Goal: Complete application form: Complete application form

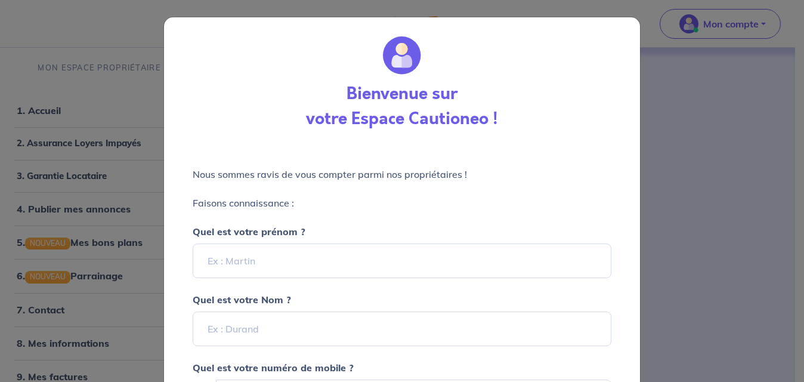
select select "FR"
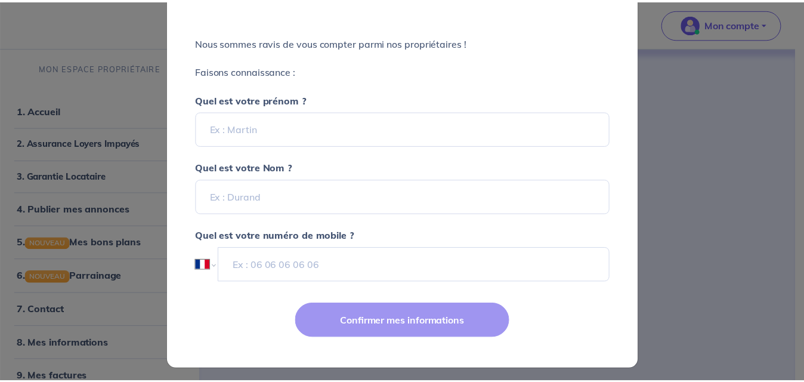
scroll to position [137, 0]
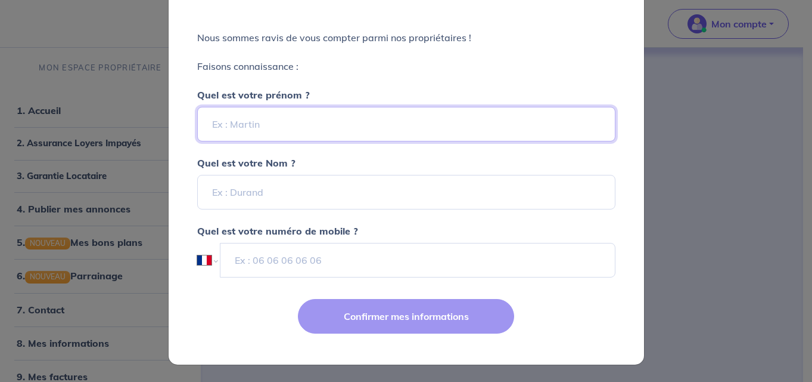
click at [272, 124] on input "Quel est votre prénom ?" at bounding box center [406, 124] width 418 height 35
type input "Odile"
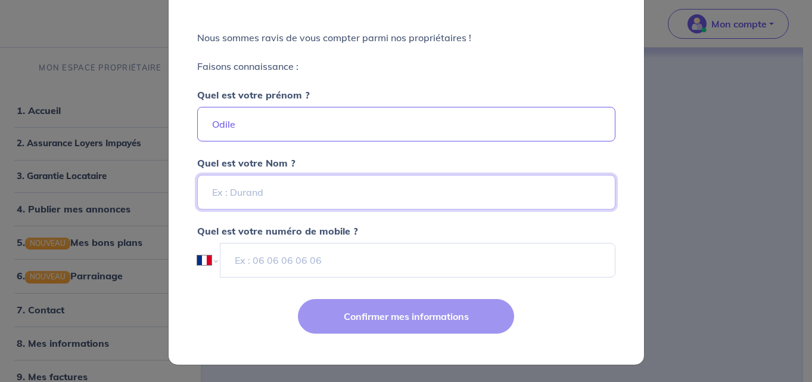
click at [231, 190] on input "Quel est votre Nom ?" at bounding box center [406, 192] width 418 height 35
type input "COUSSEAU"
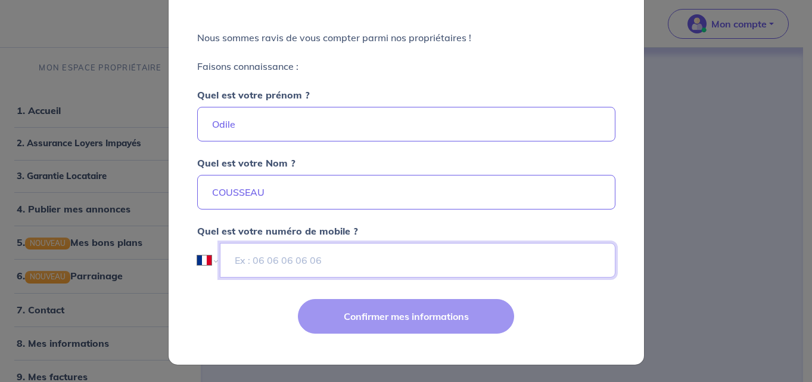
click at [259, 258] on input "tel" at bounding box center [417, 260] width 395 height 35
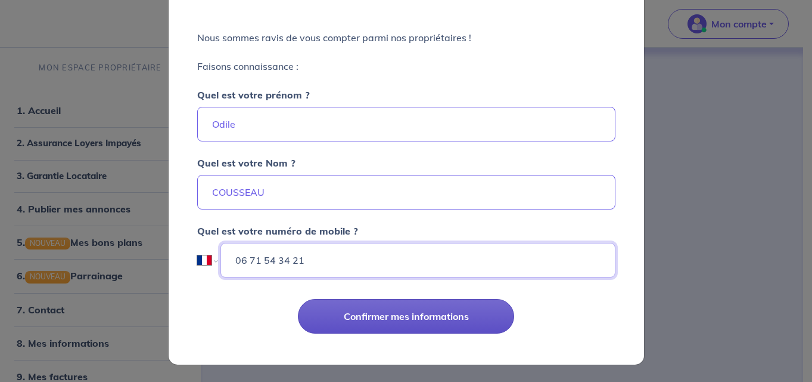
type input "06 71 54 34 21"
click at [450, 314] on button "Confirmer mes informations" at bounding box center [406, 316] width 216 height 35
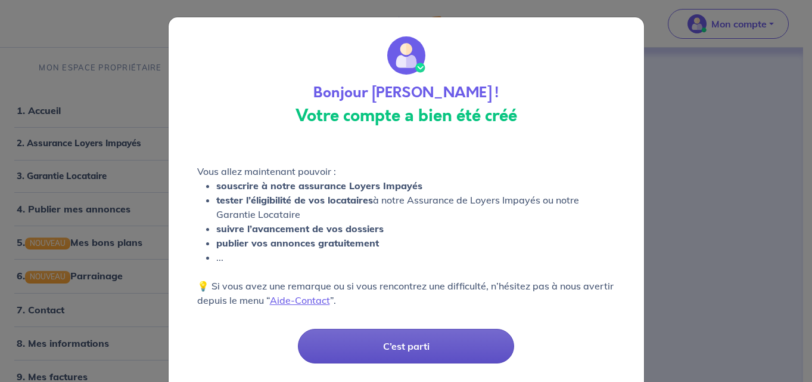
click at [415, 345] on button "C’est parti" at bounding box center [406, 345] width 216 height 35
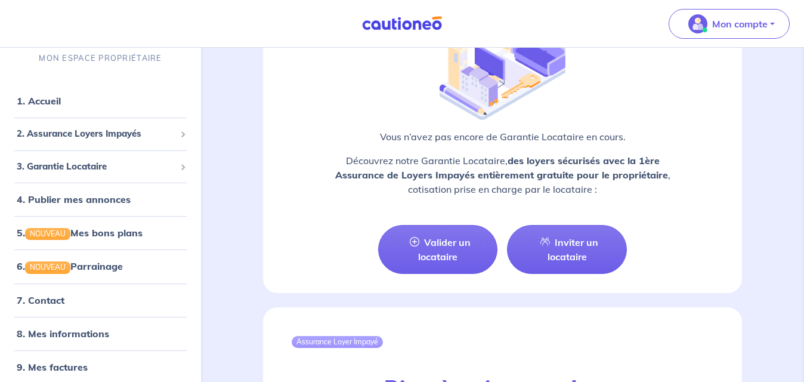
scroll to position [1252, 0]
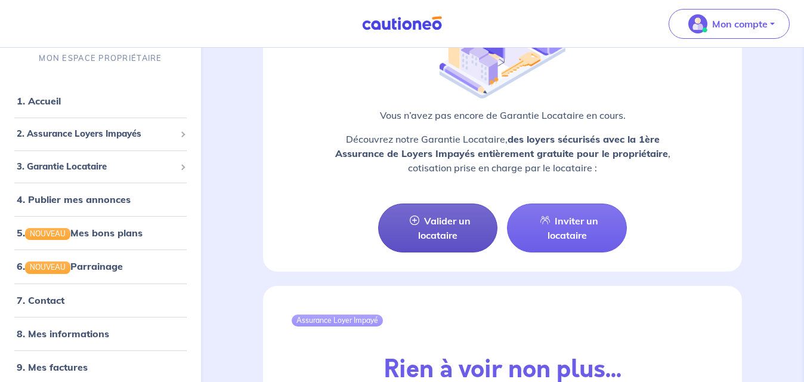
click at [443, 207] on link "Valider un locataire" at bounding box center [438, 227] width 120 height 49
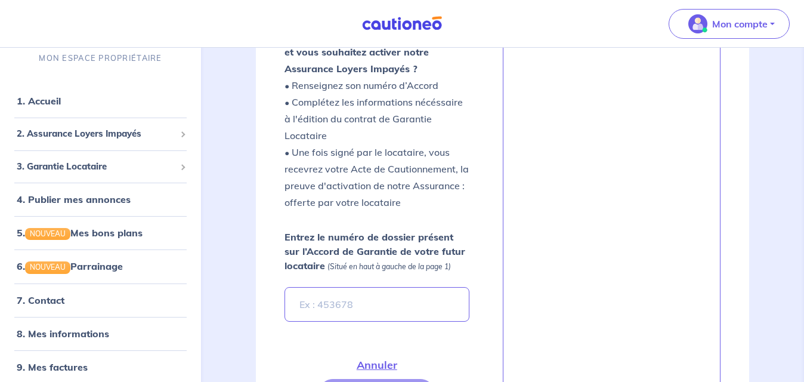
scroll to position [346, 0]
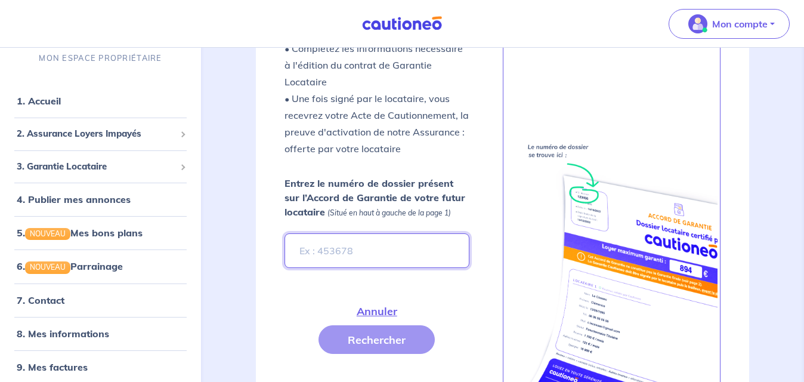
click at [302, 249] on input "Entrez le numéro de dossier présent sur l’Accord de Garantie de votre futur loc…" at bounding box center [376, 250] width 185 height 35
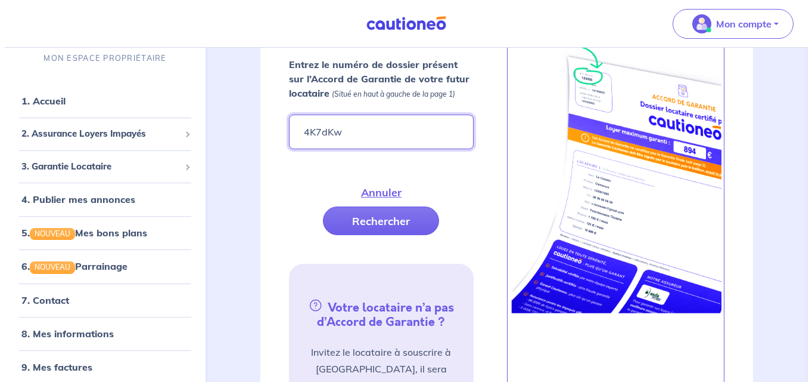
scroll to position [465, 0]
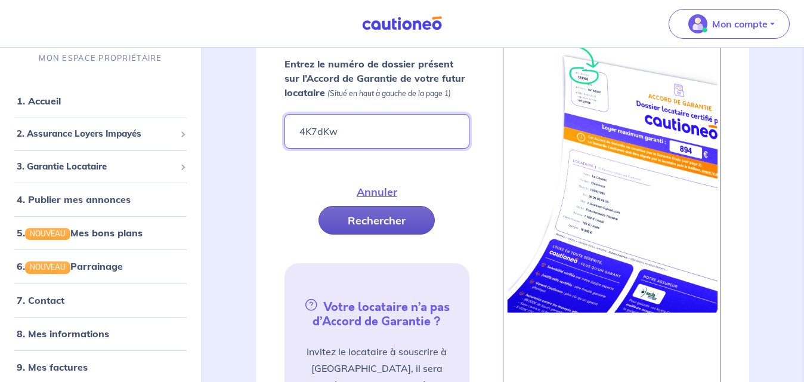
type input "4K7dKw"
click at [376, 216] on button "Rechercher" at bounding box center [376, 220] width 116 height 29
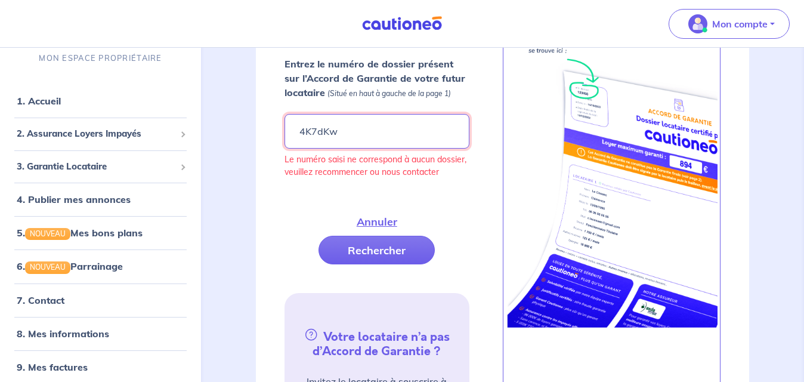
drag, startPoint x: 340, startPoint y: 129, endPoint x: 286, endPoint y: 126, distance: 54.3
click at [286, 126] on input "4K7dKw" at bounding box center [376, 131] width 185 height 35
type input "4k7dKw"
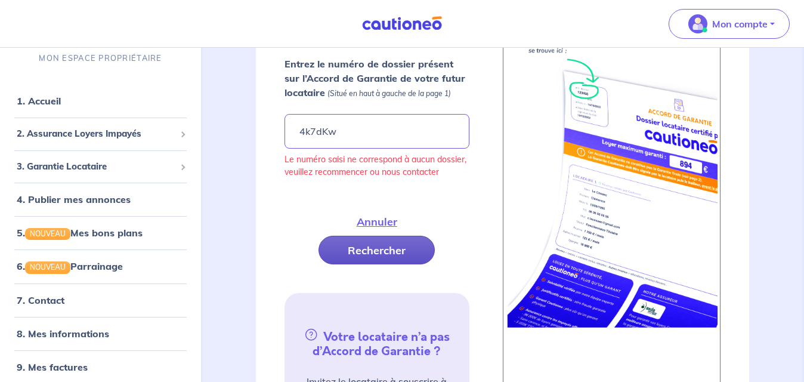
click at [374, 249] on button "Rechercher" at bounding box center [376, 249] width 116 height 29
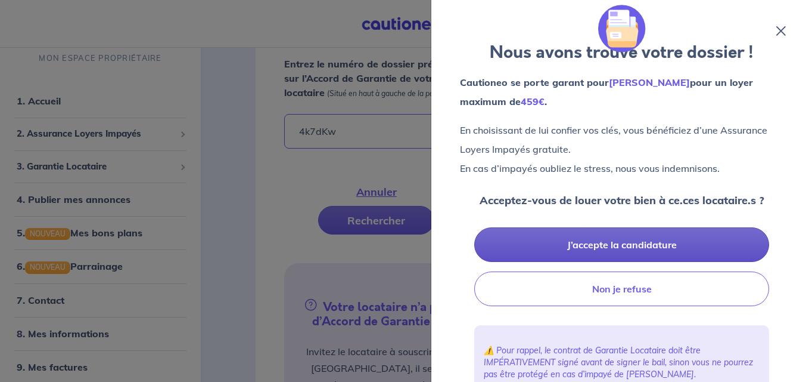
click at [629, 243] on button "J’accepte la candidature" at bounding box center [621, 244] width 295 height 35
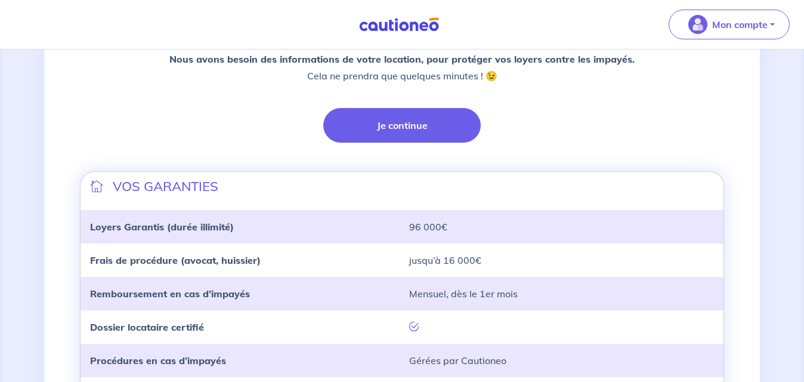
scroll to position [298, 0]
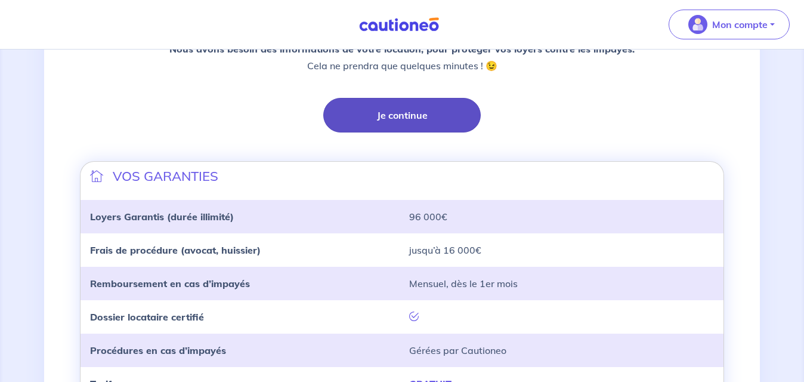
click at [436, 118] on button "Je continue" at bounding box center [401, 115] width 157 height 35
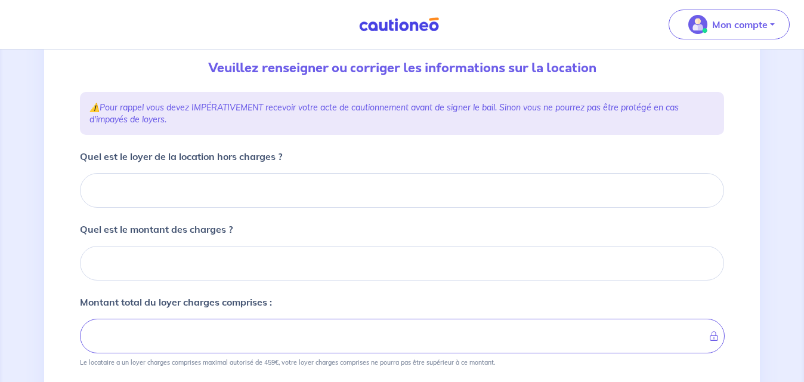
scroll to position [110, 0]
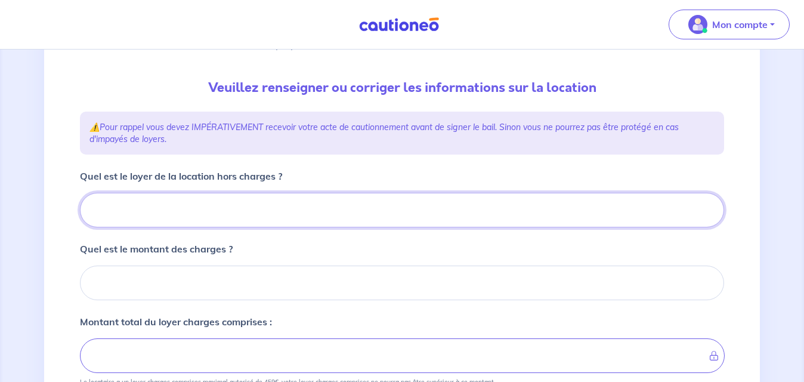
click at [190, 205] on input "Quel est le loyer de la location hors charges ?" at bounding box center [402, 210] width 644 height 35
type input "4"
type input "495"
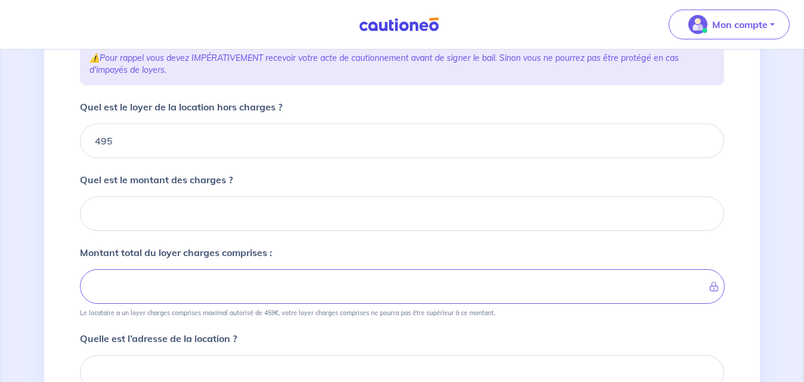
scroll to position [229, 0]
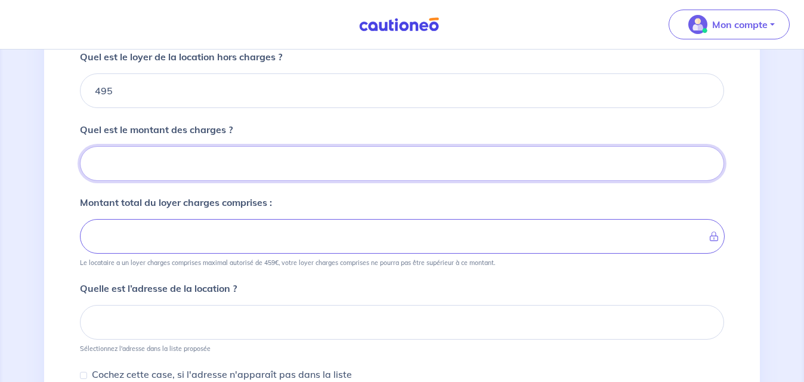
click at [136, 160] on input "Quel est le montant des charges ?" at bounding box center [402, 163] width 644 height 35
type input "0"
type input "495"
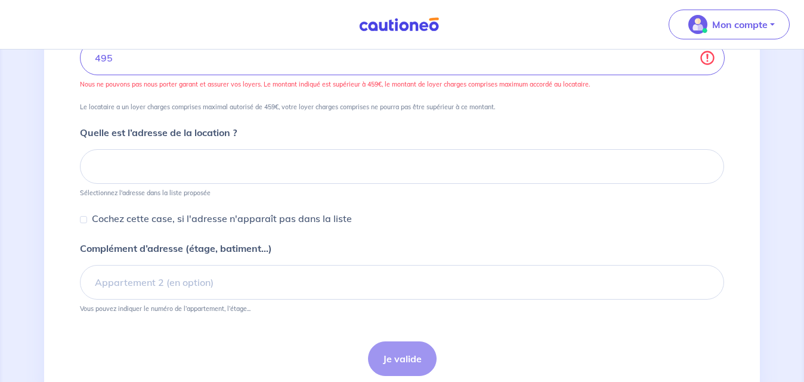
scroll to position [408, 0]
type input "0"
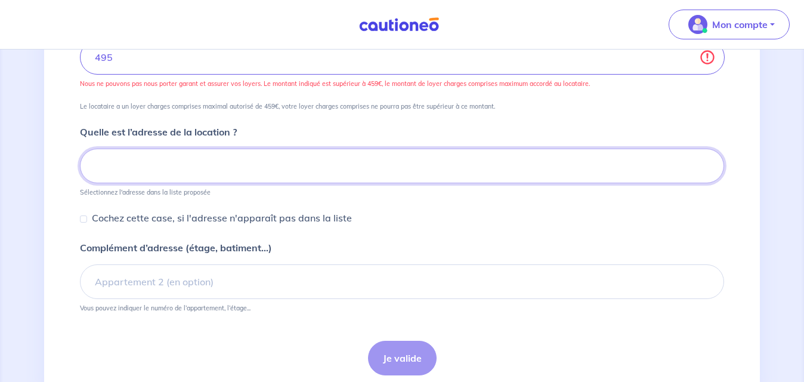
click at [99, 160] on input at bounding box center [402, 165] width 644 height 35
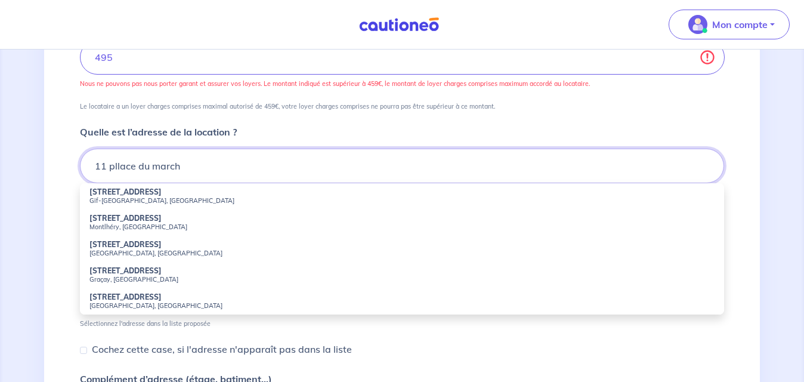
click at [115, 165] on input "11 pllace du march" at bounding box center [402, 165] width 644 height 35
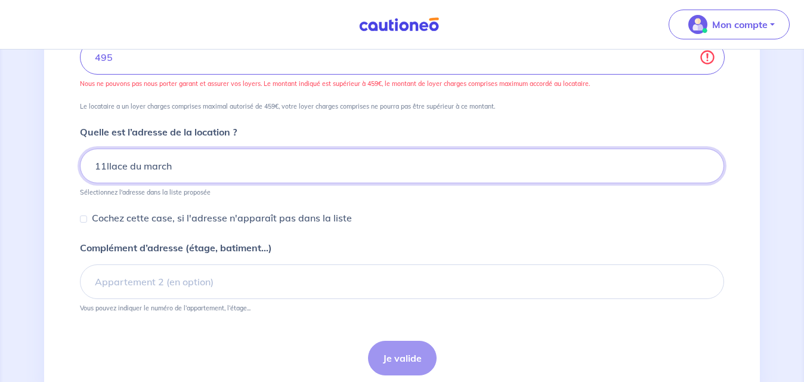
drag, startPoint x: 125, startPoint y: 165, endPoint x: 108, endPoint y: 167, distance: 16.2
click at [108, 167] on input "11llace du march" at bounding box center [402, 165] width 644 height 35
drag, startPoint x: 125, startPoint y: 166, endPoint x: 110, endPoint y: 168, distance: 15.5
click at [115, 166] on input "11llace du march" at bounding box center [402, 165] width 644 height 35
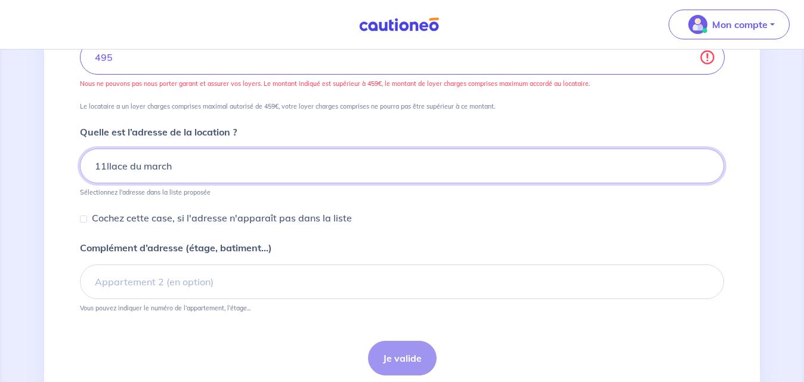
click at [105, 168] on input "11llace du march" at bounding box center [402, 165] width 644 height 35
drag, startPoint x: 182, startPoint y: 165, endPoint x: 104, endPoint y: 167, distance: 78.7
click at [104, 167] on input "11llace du march" at bounding box center [402, 165] width 644 height 35
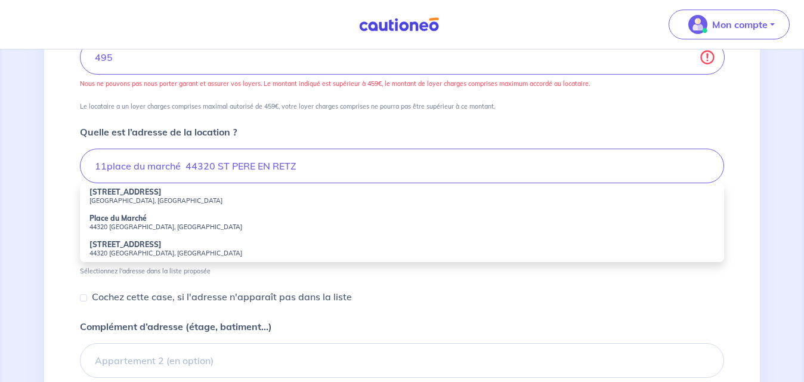
click at [119, 247] on strong "11 Place du Marché" at bounding box center [125, 244] width 72 height 9
type input "11 Place du Marché, 44320 Saint-Père-en-Retz, France"
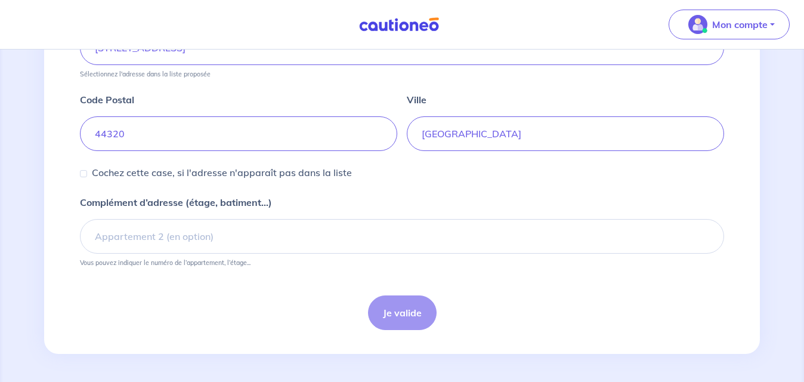
scroll to position [526, 0]
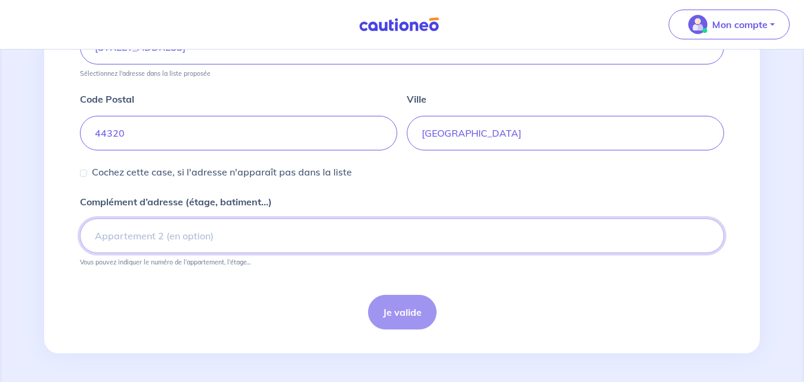
click at [107, 234] on input "Complément d’adresse (étage, batiment...)" at bounding box center [402, 235] width 644 height 35
type input "b"
click at [106, 235] on input "Batiment A" at bounding box center [402, 235] width 644 height 35
type input "B¨¨¨¨¨¨¨¨¨¨¨¨¨¨¨¨¨¨¨¨¨¨¨¨¨¨atiment A"
drag, startPoint x: 220, startPoint y: 232, endPoint x: 88, endPoint y: 249, distance: 133.3
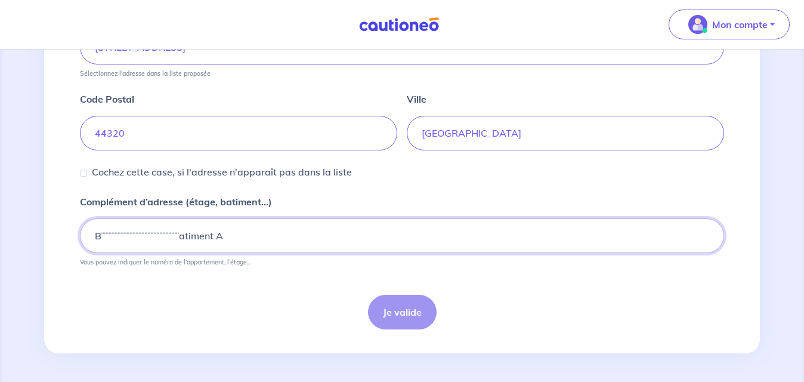
click at [88, 249] on input "B¨¨¨¨¨¨¨¨¨¨¨¨¨¨¨¨¨¨¨¨¨¨¨¨¨¨atiment A" at bounding box center [402, 235] width 644 height 35
type input "batiment A 1er étage"
click at [408, 303] on div "Je valide" at bounding box center [402, 311] width 644 height 35
click at [404, 309] on div "Je valide" at bounding box center [402, 311] width 644 height 35
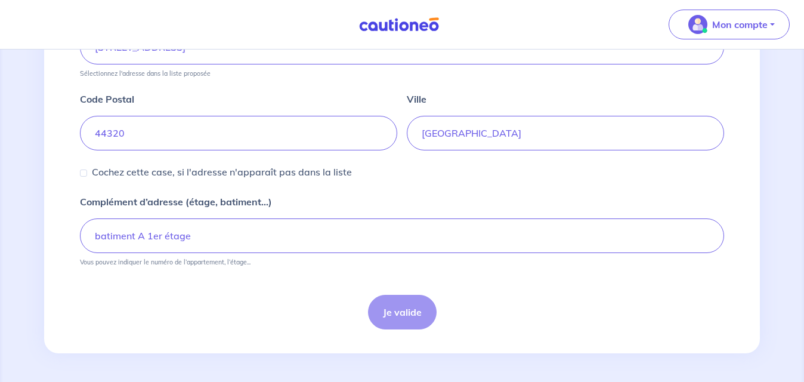
click at [404, 309] on div "Je valide" at bounding box center [402, 311] width 644 height 35
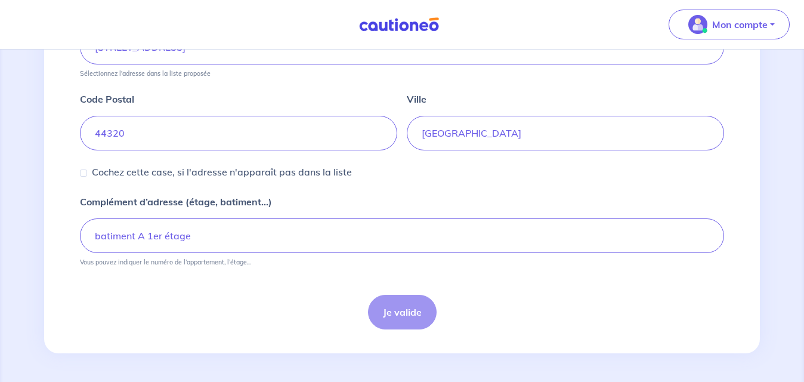
click at [404, 309] on div "Je valide" at bounding box center [402, 311] width 644 height 35
click at [405, 309] on div "Je valide" at bounding box center [402, 311] width 644 height 35
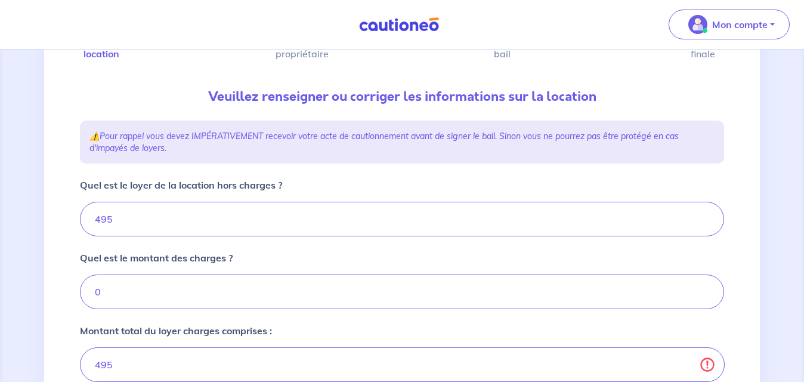
scroll to position [0, 0]
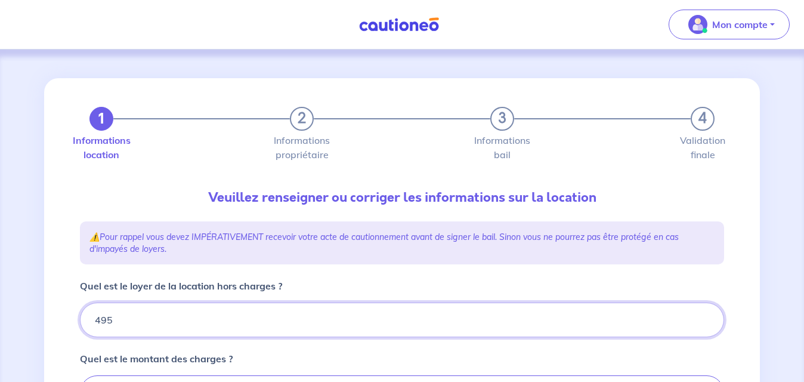
click at [114, 320] on input "495" at bounding box center [402, 319] width 644 height 35
type input "4"
type input "45"
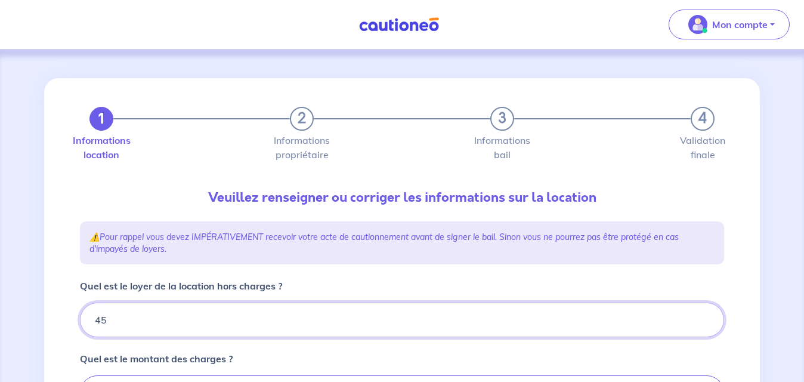
type input "459"
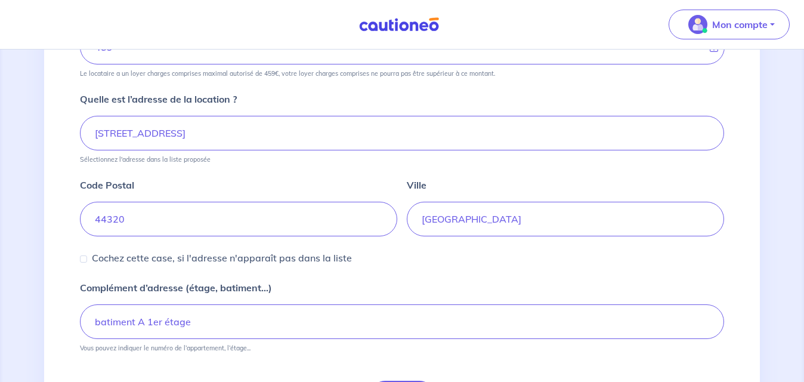
scroll to position [504, 0]
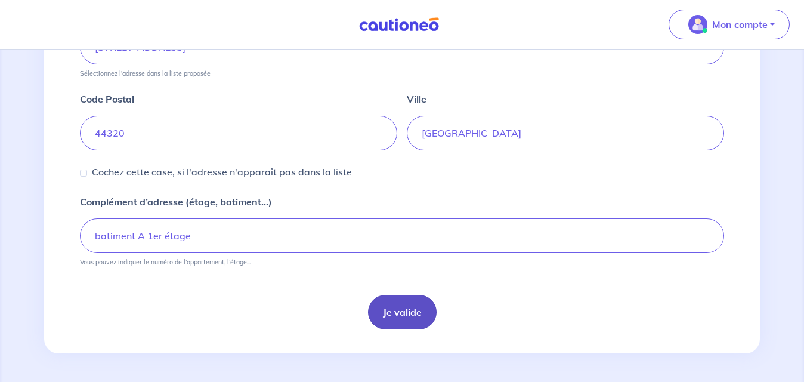
type input "459"
click at [405, 307] on button "Je valide" at bounding box center [402, 311] width 69 height 35
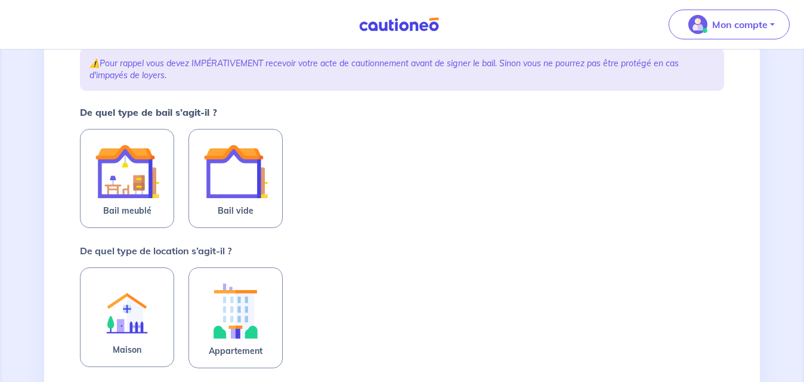
scroll to position [179, 0]
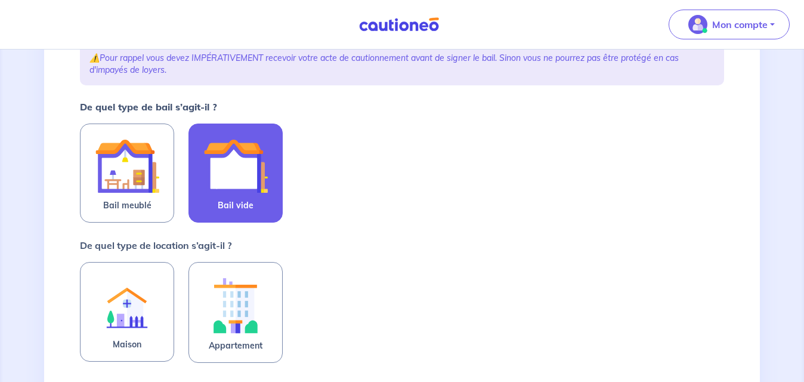
click at [227, 171] on img at bounding box center [235, 166] width 64 height 64
click at [0, 0] on input "Bail vide" at bounding box center [0, 0] width 0 height 0
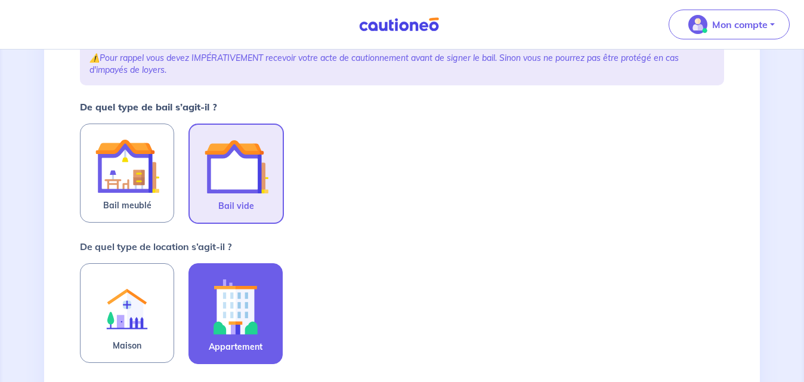
click at [265, 305] on img at bounding box center [235, 306] width 64 height 66
click at [0, 0] on input "Appartement" at bounding box center [0, 0] width 0 height 0
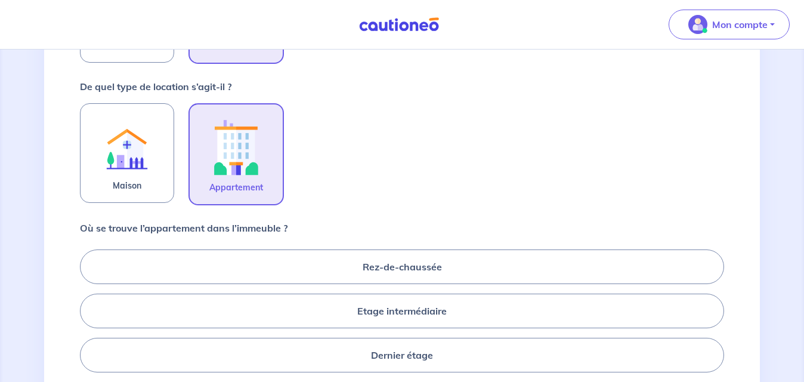
scroll to position [358, 0]
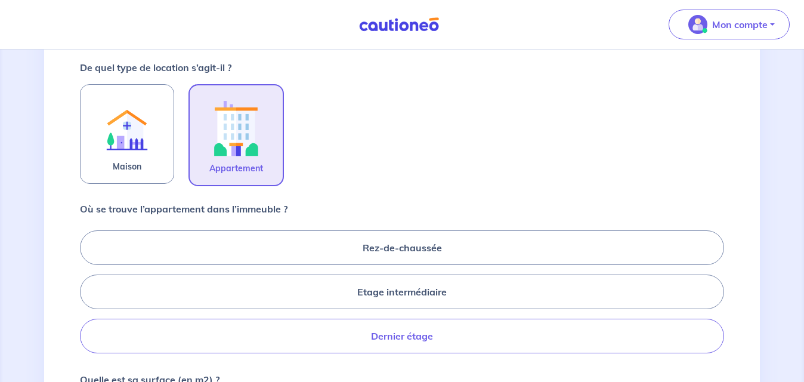
click at [329, 340] on label "Dernier étage" at bounding box center [402, 335] width 644 height 35
click at [88, 295] on input "Dernier étage" at bounding box center [84, 291] width 8 height 8
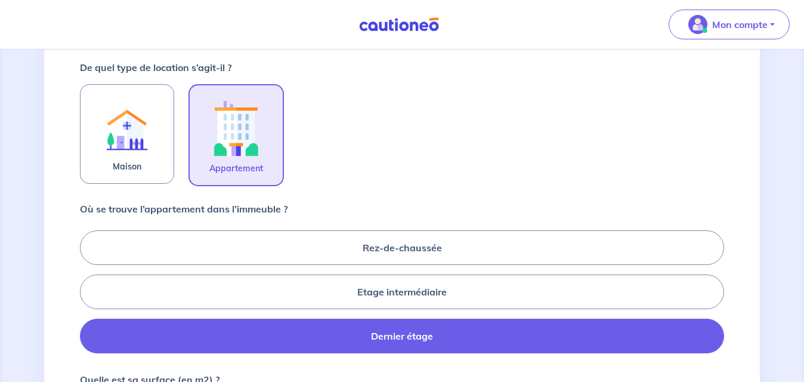
radio input "true"
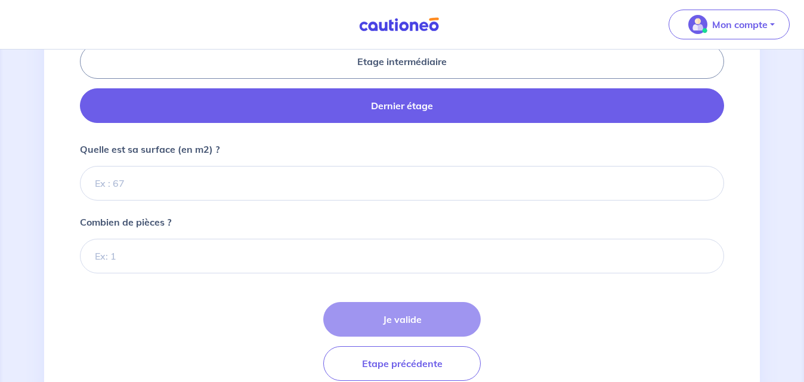
scroll to position [596, 0]
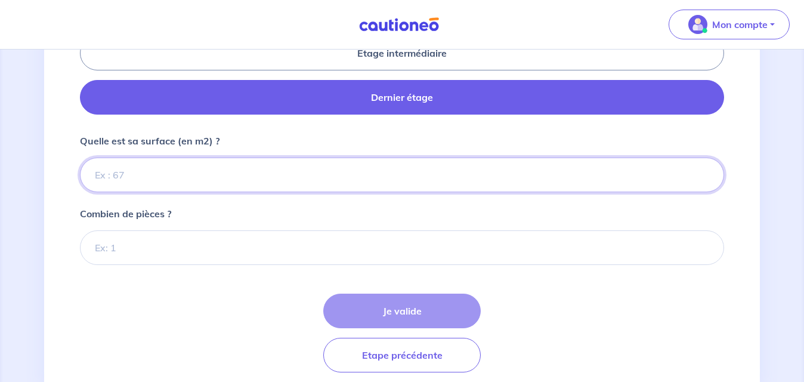
click at [139, 172] on input "Quelle est sa surface (en m2) ?" at bounding box center [402, 174] width 644 height 35
type input "65"
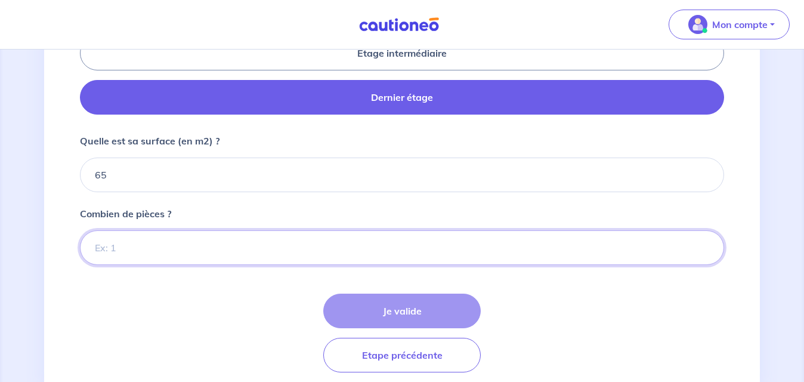
click at [131, 246] on input "Combien de pièces ?" at bounding box center [402, 247] width 644 height 35
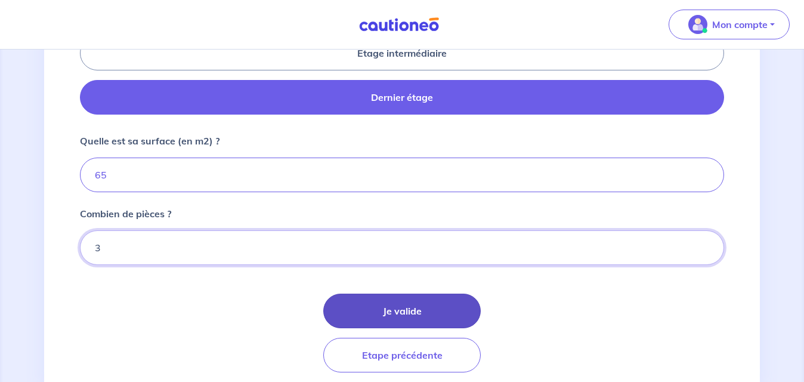
type input "3"
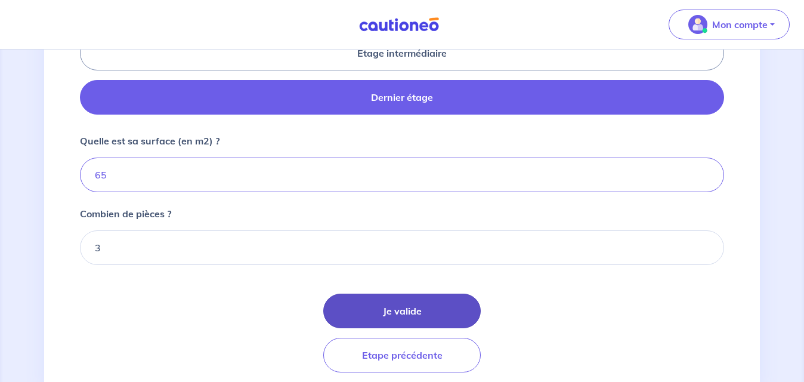
click at [394, 308] on button "Je valide" at bounding box center [401, 310] width 157 height 35
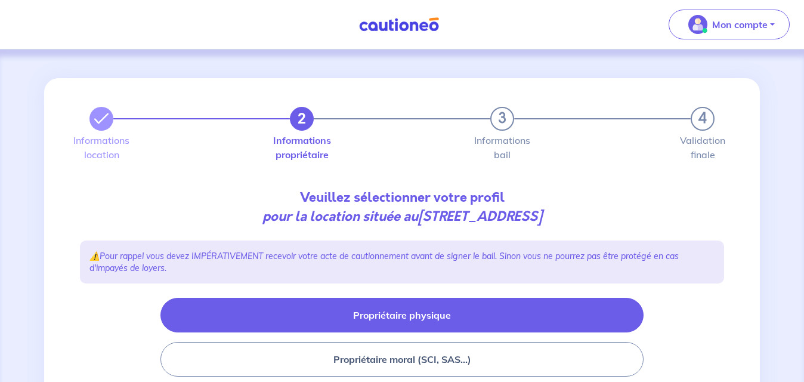
click at [463, 312] on button "Propriétaire physique" at bounding box center [401, 314] width 483 height 35
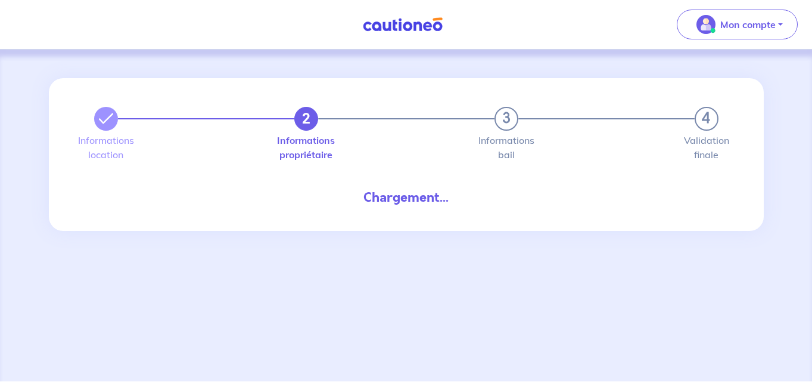
select select "FR"
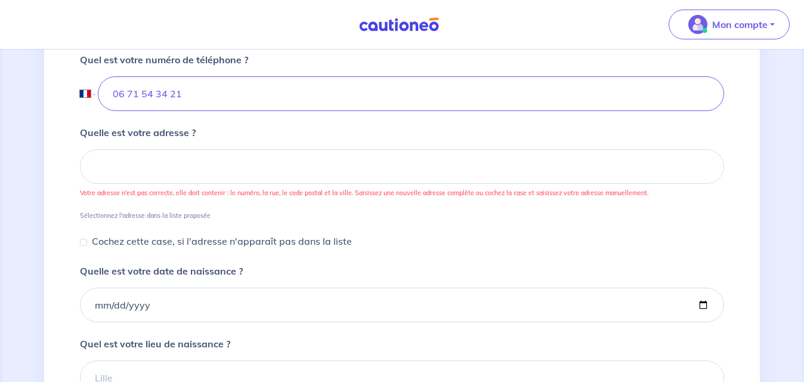
scroll to position [477, 0]
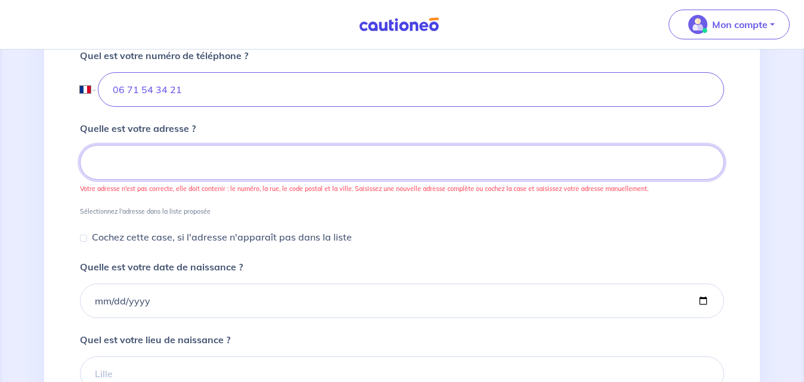
click at [100, 156] on input at bounding box center [402, 162] width 644 height 35
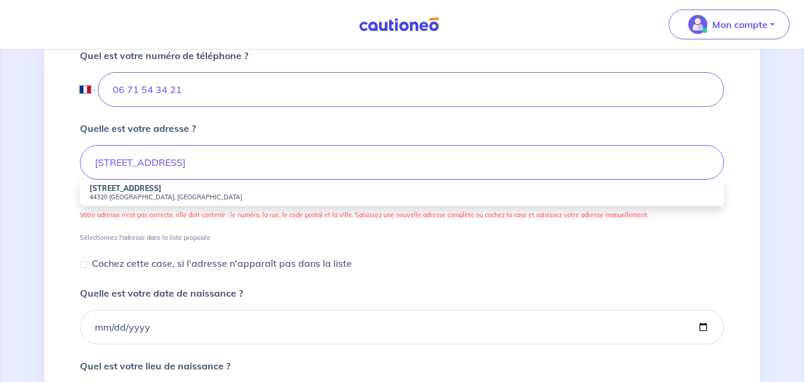
click at [132, 194] on small "44320 Saint-Père-en-Retz, France" at bounding box center [401, 197] width 625 height 8
type input "11 Place du Marché, 44320 Saint-Père-en-Retz, France"
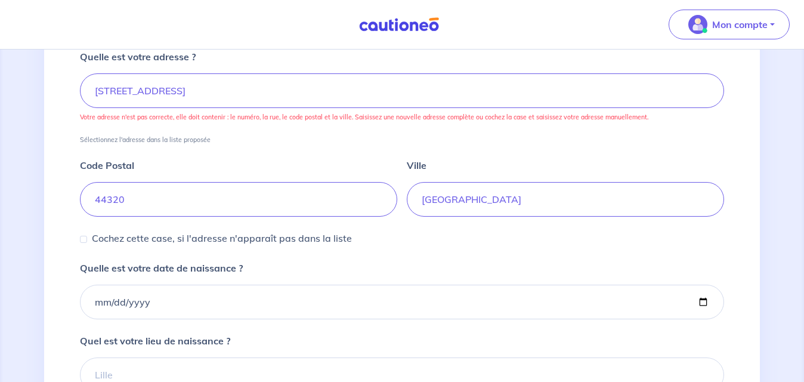
scroll to position [656, 0]
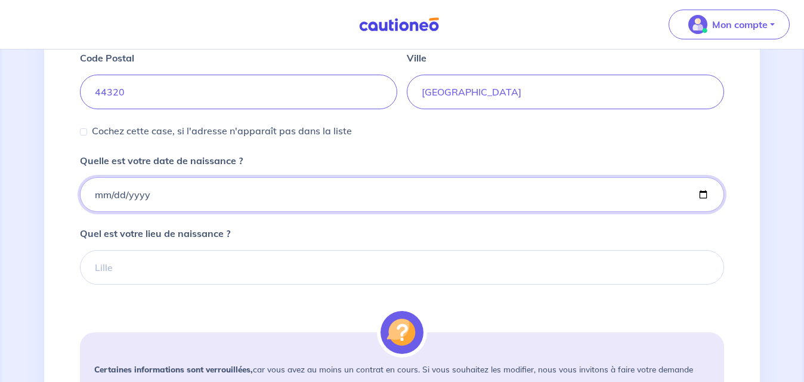
click at [154, 191] on input "Quelle est votre date de naissance ?" at bounding box center [402, 194] width 644 height 35
type input "1954-04-22"
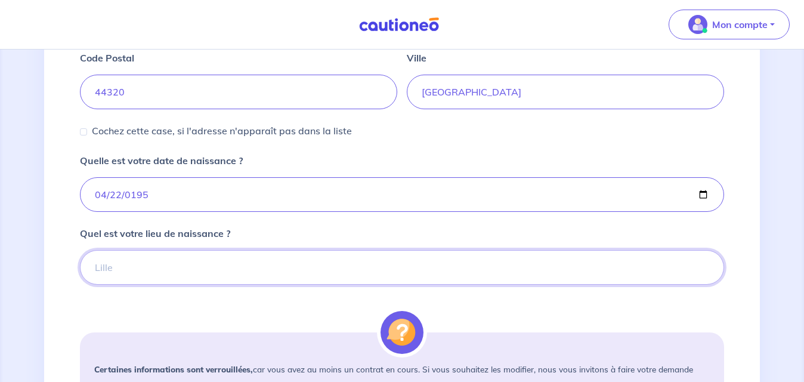
click at [120, 265] on input "Quel est votre lieu de naissance ?" at bounding box center [402, 267] width 644 height 35
type input "Parthenay 79200"
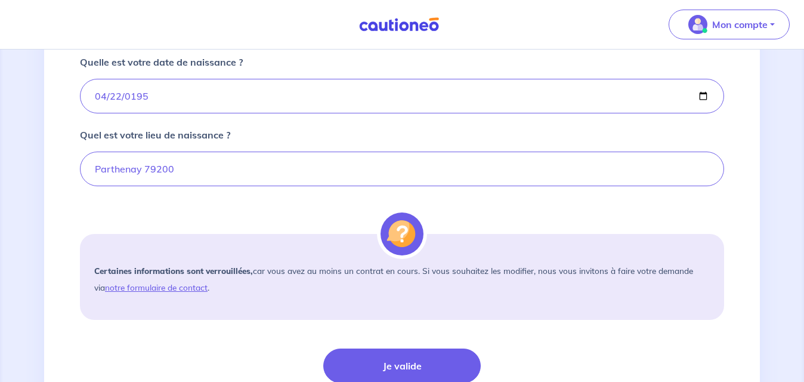
scroll to position [835, 0]
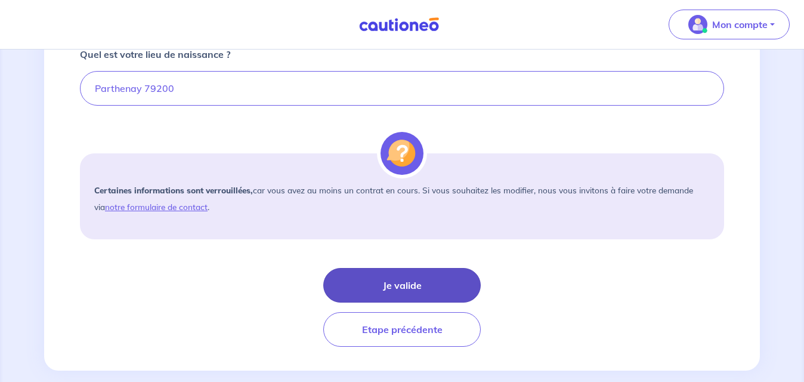
click at [392, 283] on button "Je valide" at bounding box center [401, 285] width 157 height 35
click at [415, 283] on button "Je valide" at bounding box center [401, 285] width 157 height 35
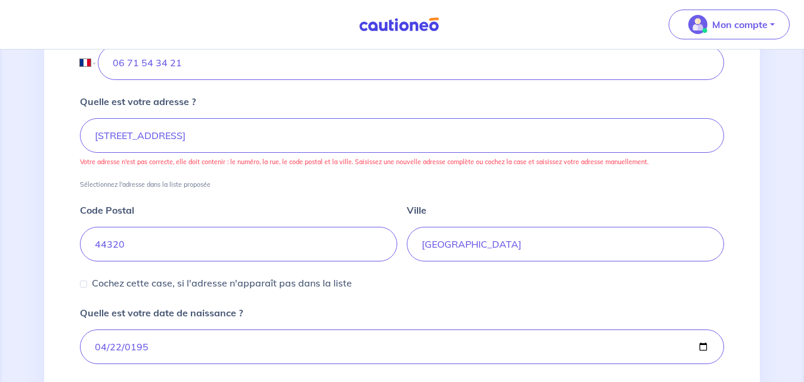
scroll to position [477, 0]
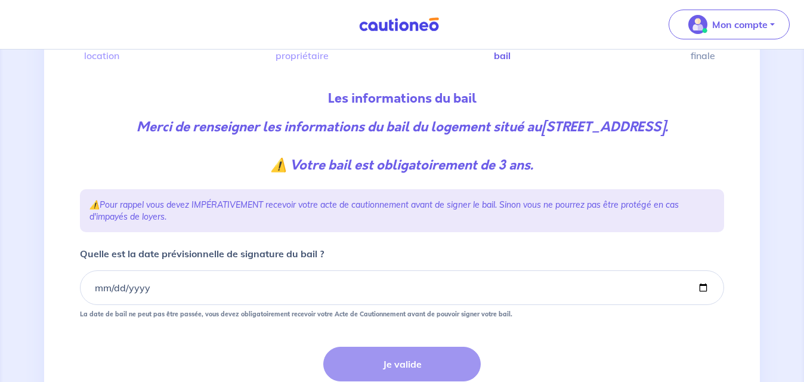
scroll to position [179, 0]
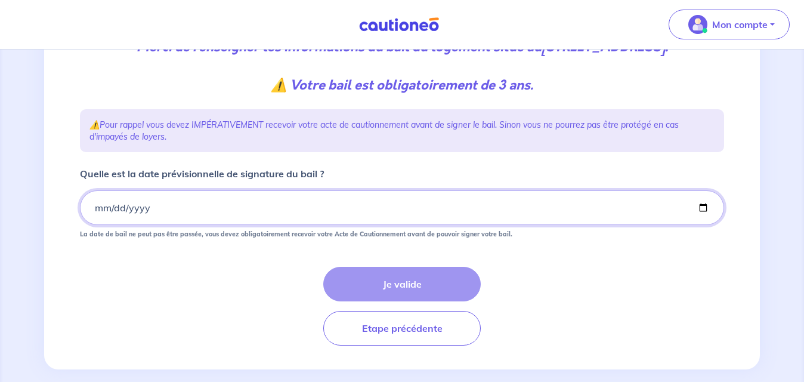
click at [168, 223] on input "Quelle est la date prévisionnelle de signature du bail ?" at bounding box center [402, 207] width 644 height 35
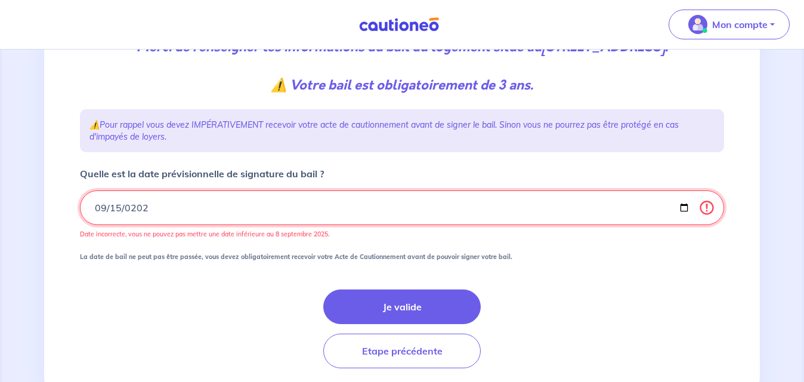
type input "2025-09-15"
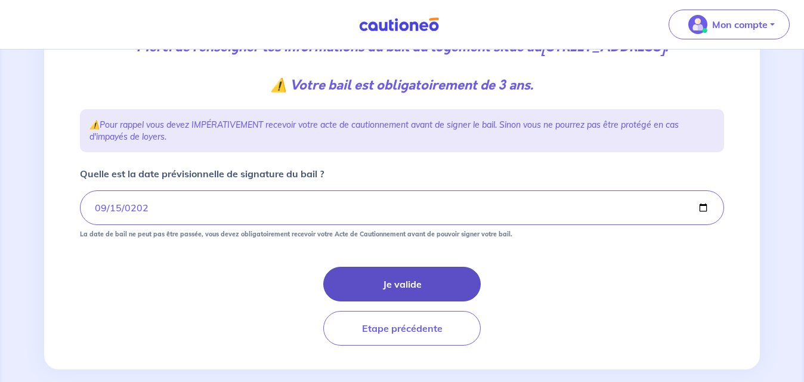
click at [408, 299] on button "Je valide" at bounding box center [401, 283] width 157 height 35
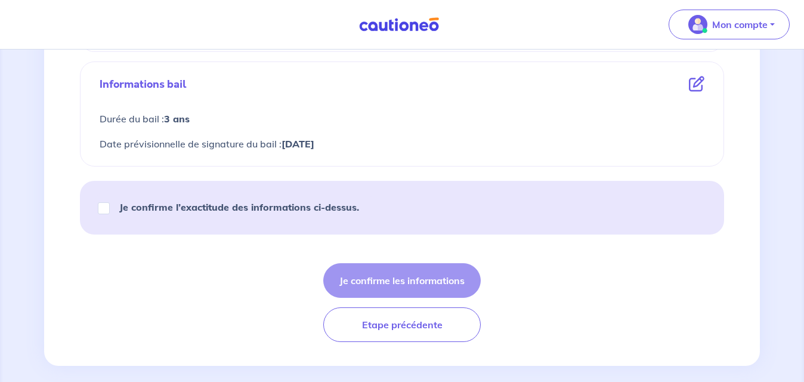
scroll to position [693, 0]
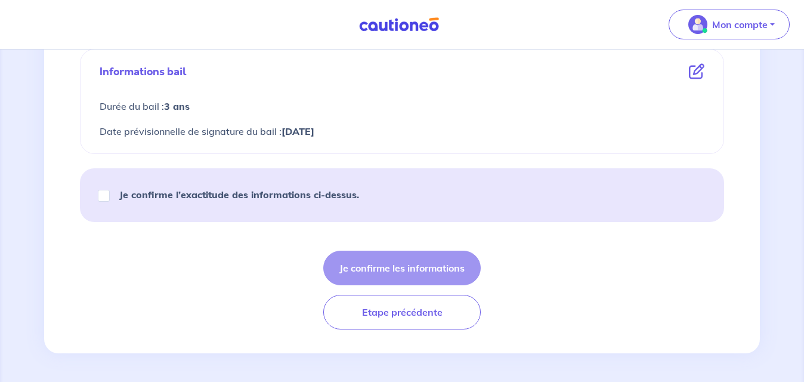
click at [418, 264] on div "Je confirme les informations Etape précédente" at bounding box center [402, 289] width 644 height 79
click at [407, 266] on div "Je confirme les informations Etape précédente" at bounding box center [402, 289] width 644 height 79
click at [422, 265] on div "Je confirme les informations Etape précédente" at bounding box center [402, 289] width 644 height 79
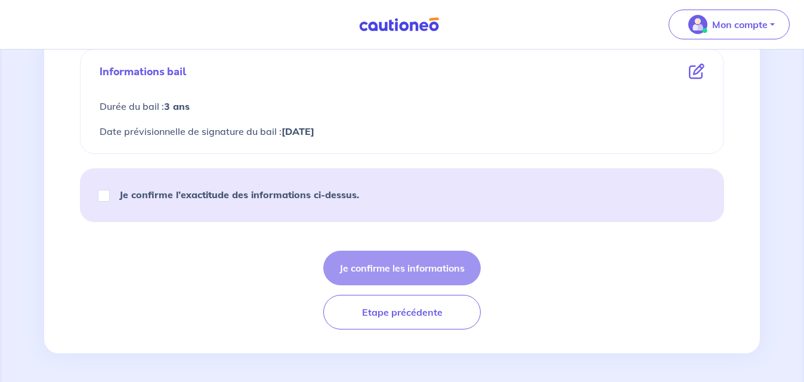
click at [422, 265] on div "Je confirme les informations Etape précédente" at bounding box center [402, 289] width 644 height 79
click at [587, 276] on div "Je confirme les informations Etape précédente" at bounding box center [402, 289] width 644 height 79
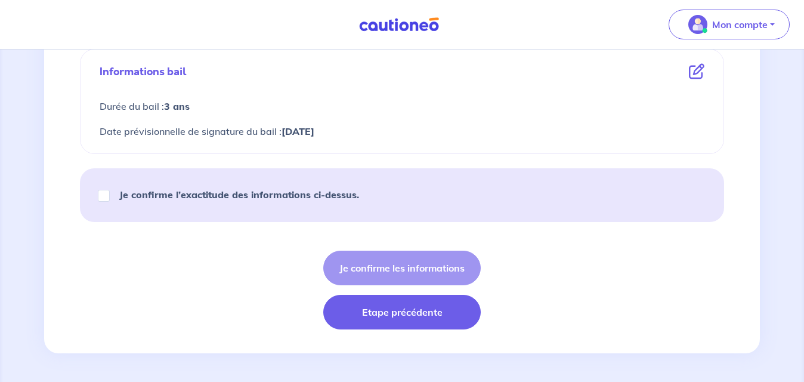
click at [405, 309] on button "Etape précédente" at bounding box center [401, 311] width 157 height 35
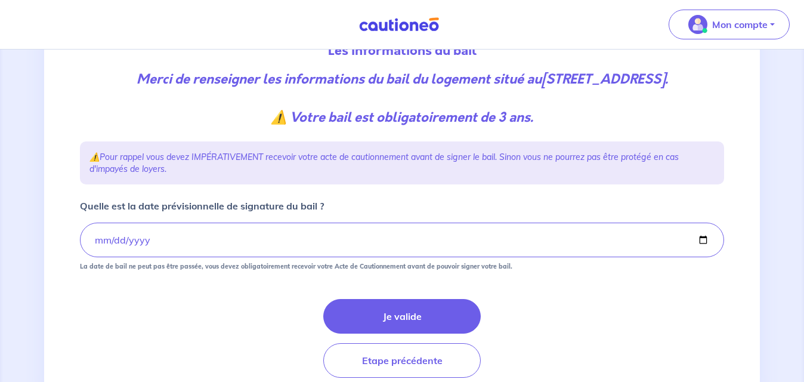
scroll to position [179, 0]
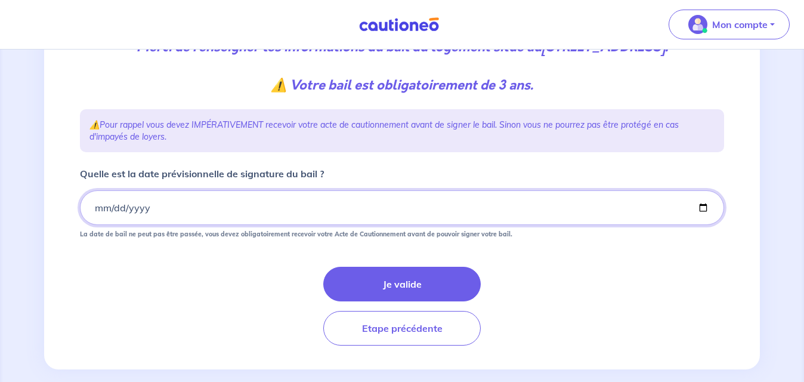
click at [155, 224] on input "2025-09-15" at bounding box center [402, 207] width 644 height 35
click at [156, 224] on input "2025-09-15" at bounding box center [402, 207] width 644 height 35
click at [146, 222] on input "Quelle est la date prévisionnelle de signature du bail ?" at bounding box center [402, 207] width 644 height 35
type input "2025-09-01"
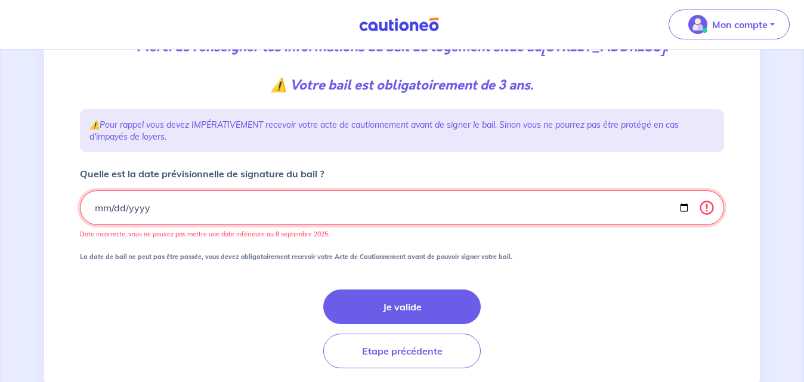
click at [184, 225] on input "2025-09-01" at bounding box center [402, 207] width 644 height 35
click at [150, 225] on input "2025-09-01" at bounding box center [402, 207] width 644 height 35
click at [153, 224] on input "2025-09-01" at bounding box center [402, 207] width 644 height 35
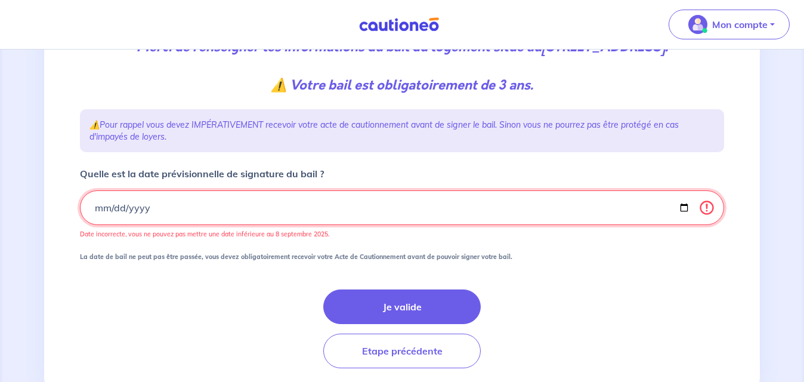
click at [153, 224] on input "2025-09-01" at bounding box center [402, 207] width 644 height 35
click at [157, 223] on input "2025-09-01" at bounding box center [402, 207] width 644 height 35
click at [119, 222] on input "2025-09-01" at bounding box center [402, 207] width 644 height 35
type input "2025-10-01"
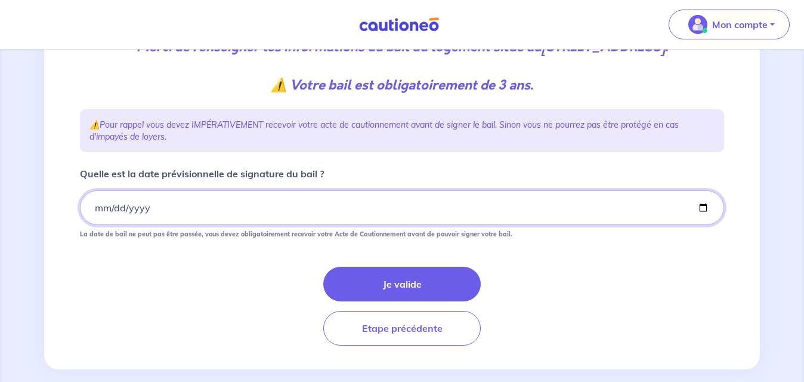
click at [169, 221] on input "2025-10-01" at bounding box center [402, 207] width 644 height 35
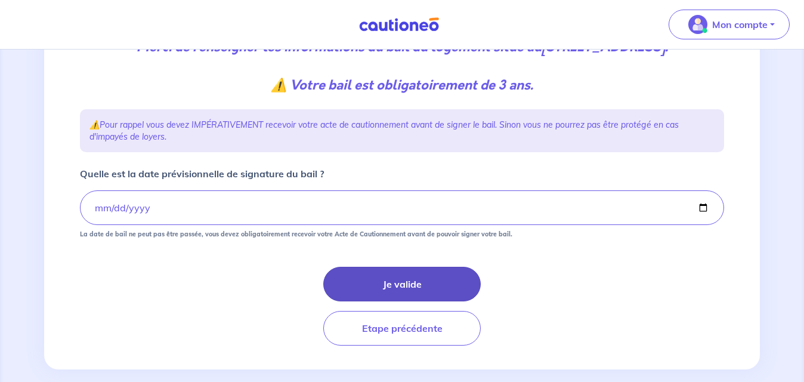
click at [402, 301] on button "Je valide" at bounding box center [401, 283] width 157 height 35
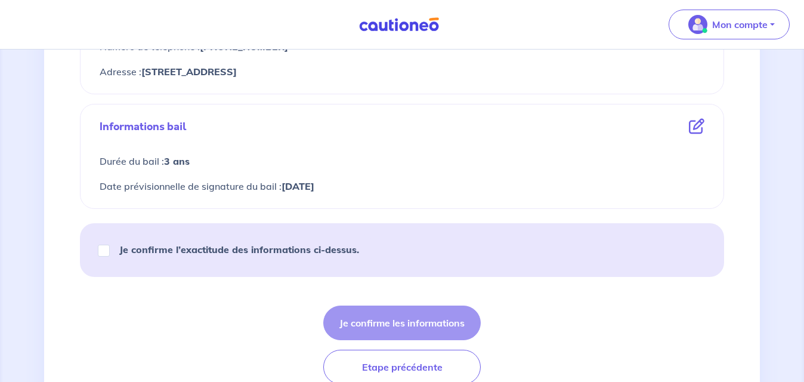
scroll to position [693, 0]
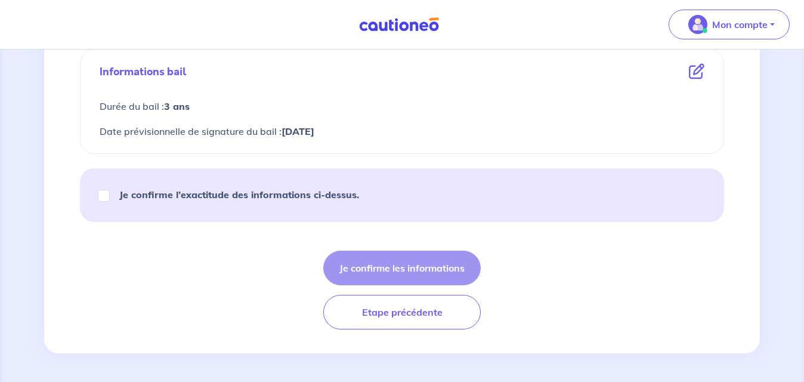
click at [390, 268] on div "Je confirme les informations Etape précédente" at bounding box center [402, 289] width 644 height 79
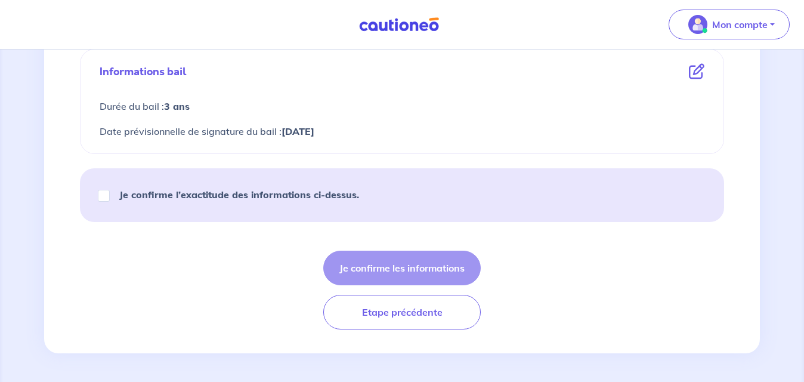
click at [390, 268] on div "Je confirme les informations Etape précédente" at bounding box center [402, 289] width 644 height 79
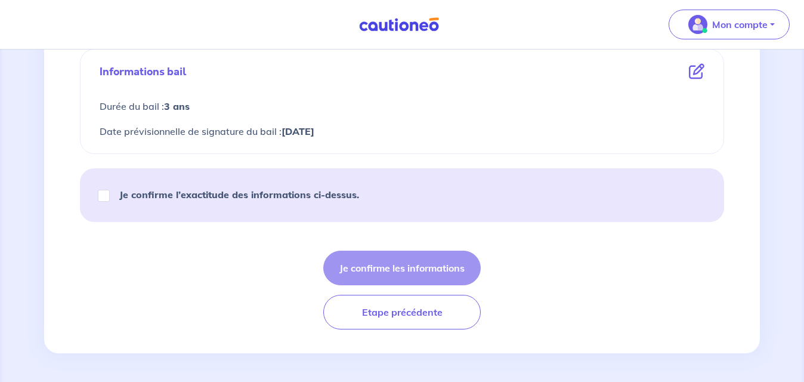
click at [364, 192] on div "Je confirme l’exactitude des informations ci-dessus." at bounding box center [233, 194] width 279 height 33
click at [267, 199] on strong "Je confirme l’exactitude des informations ci-dessus." at bounding box center [239, 194] width 240 height 12
click at [110, 199] on input "Je confirme l’exactitude des informations ci-dessus." at bounding box center [104, 196] width 12 height 12
checkbox input "true"
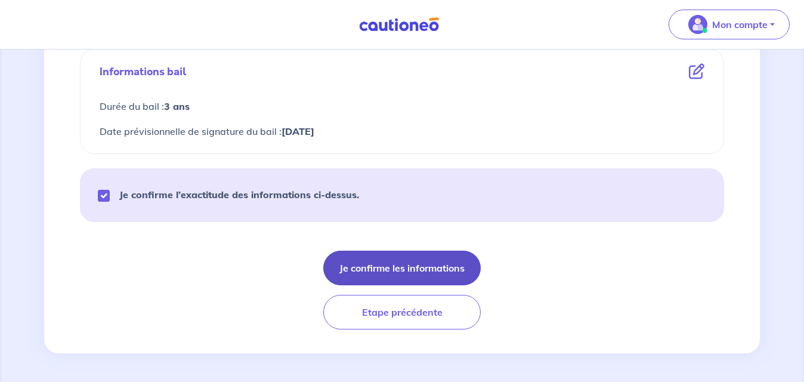
click at [379, 264] on button "Je confirme les informations" at bounding box center [401, 267] width 157 height 35
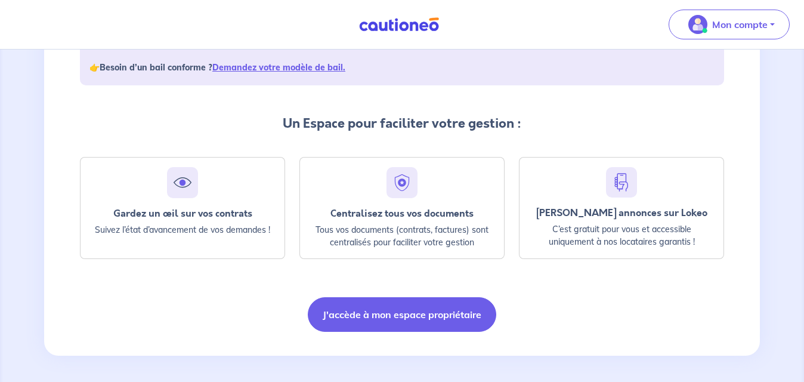
scroll to position [238, 0]
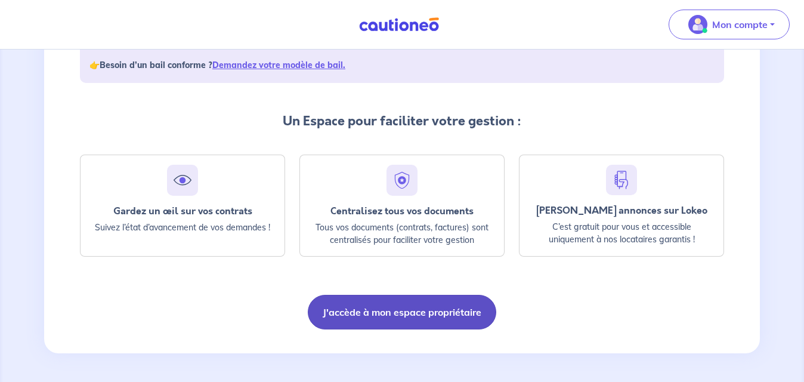
click at [377, 307] on button "J'accède à mon espace propriétaire" at bounding box center [402, 311] width 188 height 35
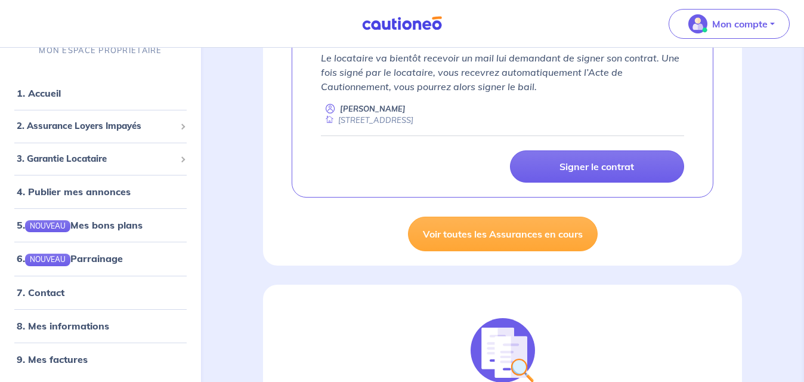
scroll to position [179, 0]
